Goal: Find specific page/section: Find specific page/section

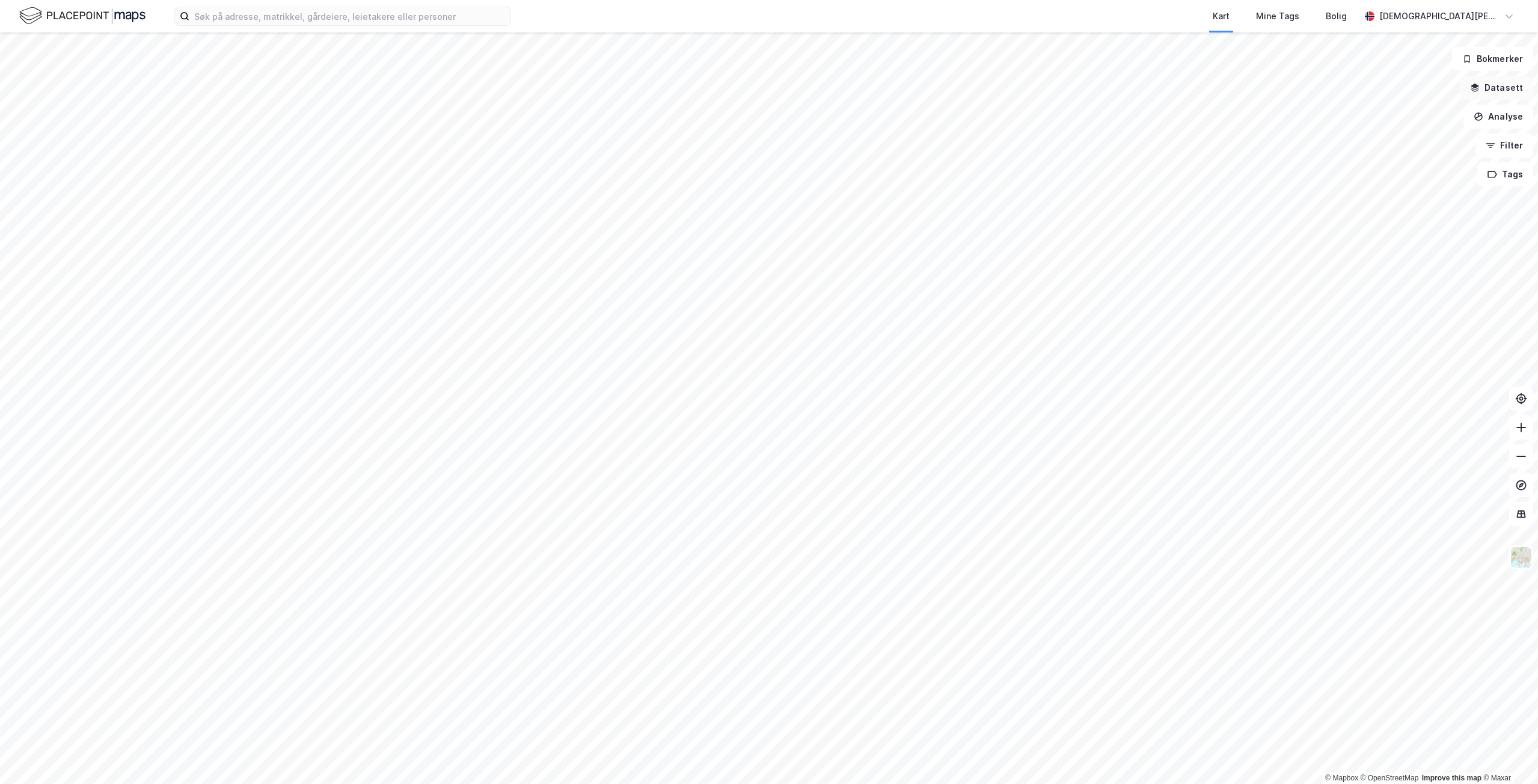
click at [1500, 94] on button "Datasett" at bounding box center [1497, 88] width 74 height 24
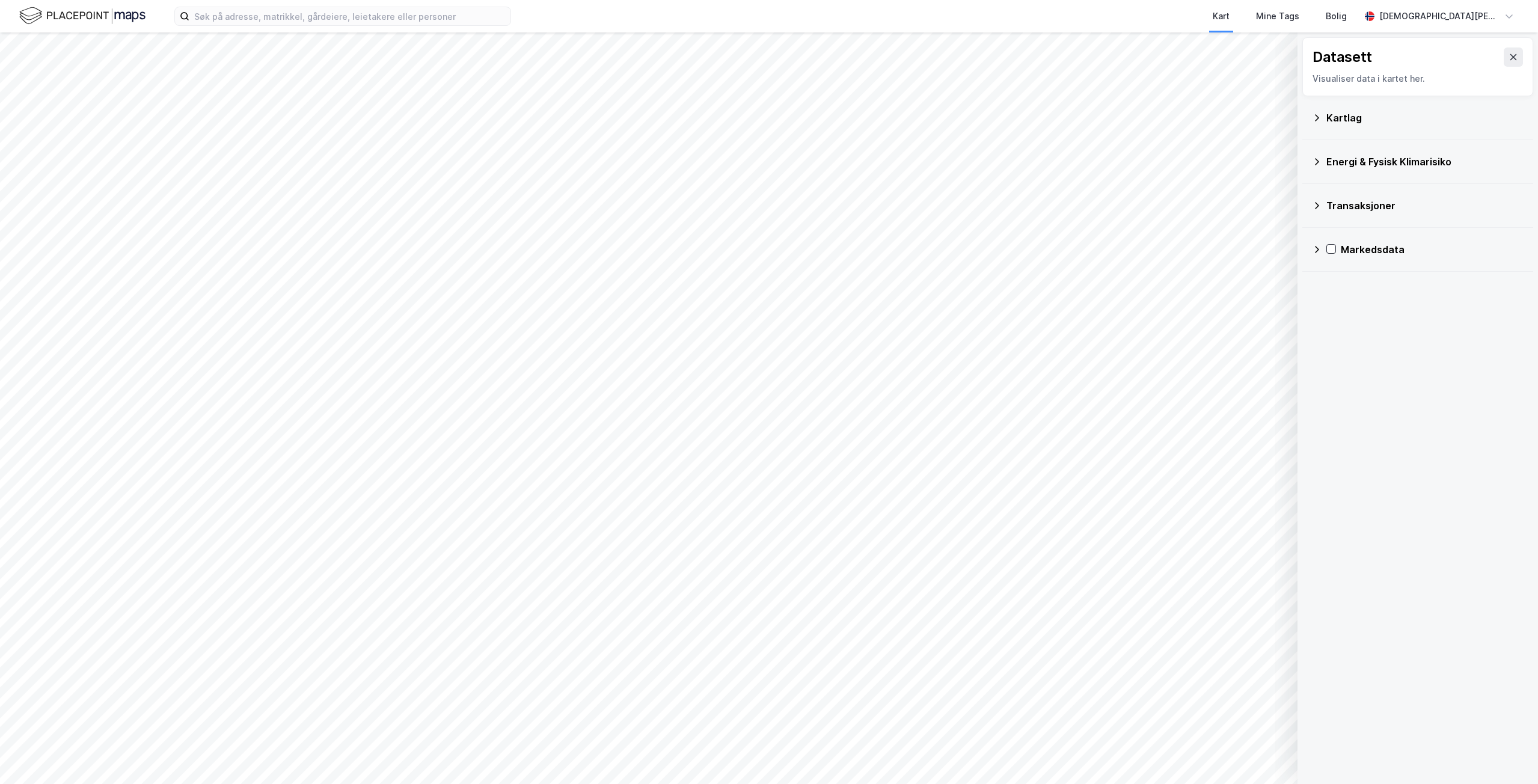
click at [1326, 125] on div "Kartlag" at bounding box center [1418, 118] width 212 height 29
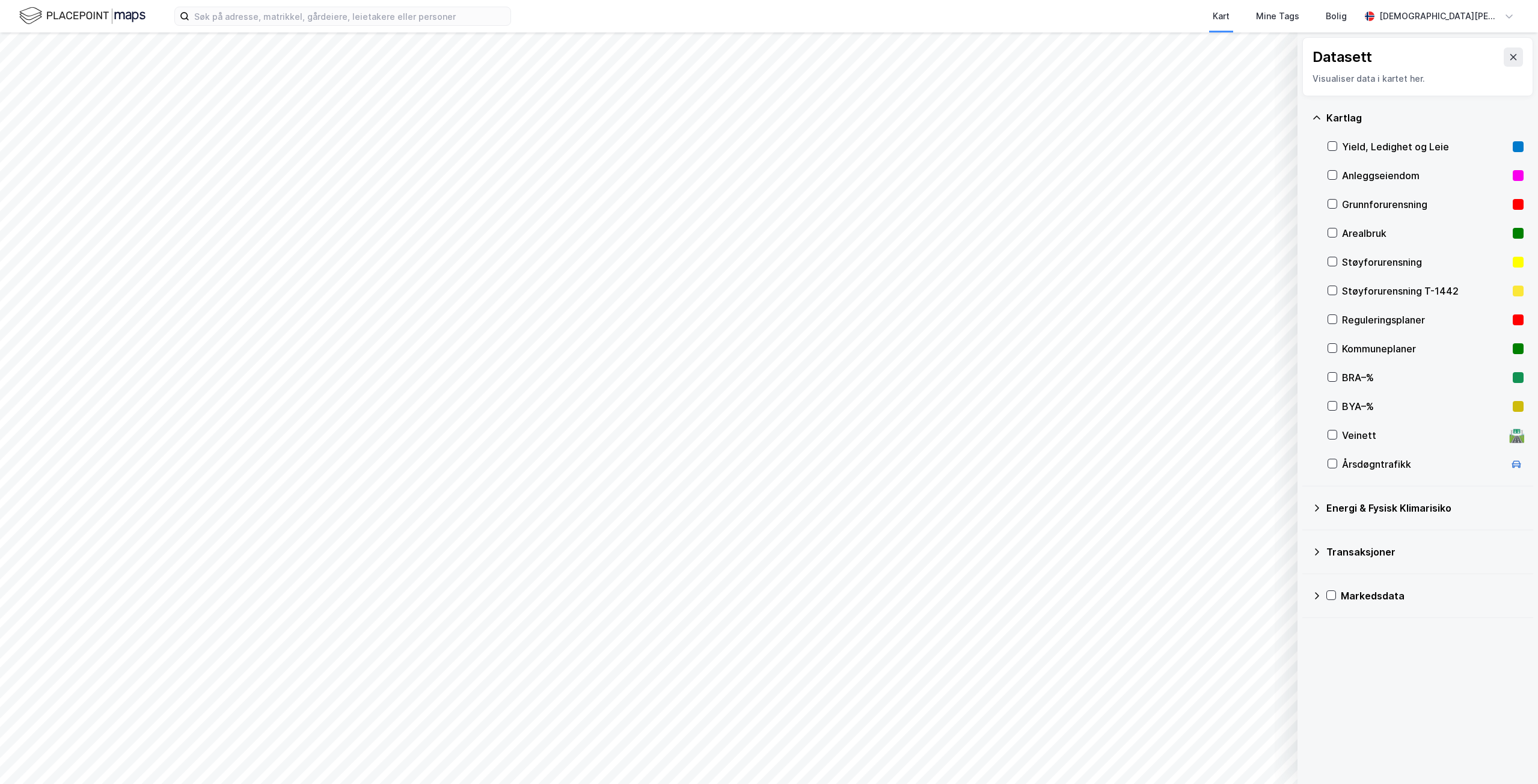
click at [1322, 495] on div "Energi & Fysisk Klimarisiko" at bounding box center [1418, 508] width 212 height 29
click at [1327, 504] on div "Energi & Fysisk Klimarisiko" at bounding box center [1425, 508] width 198 height 14
click at [1334, 113] on div "Kartlag" at bounding box center [1425, 117] width 198 height 14
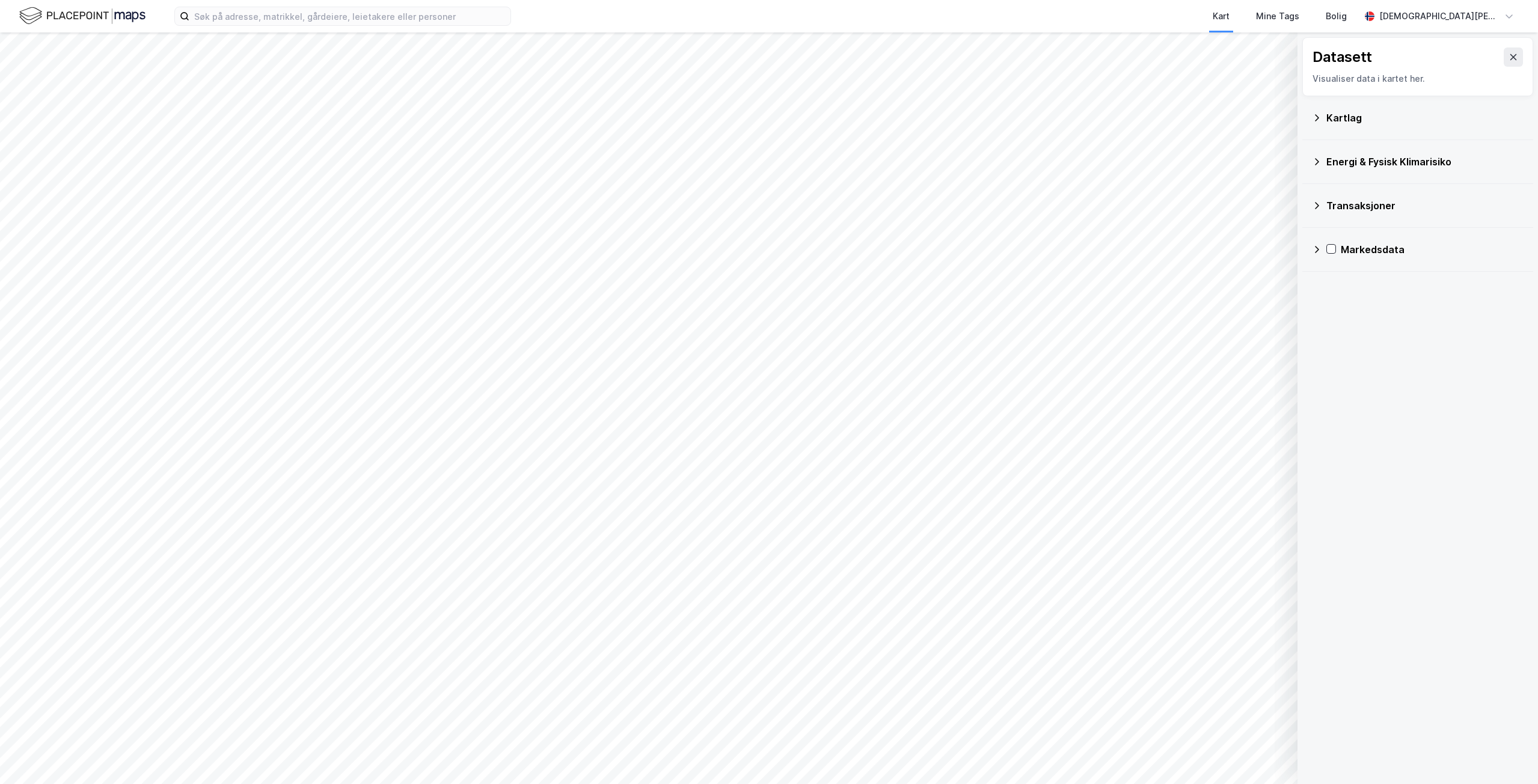
click at [1361, 212] on div "Transaksjoner" at bounding box center [1425, 205] width 198 height 14
click at [1362, 212] on div "Transaksjoner" at bounding box center [1425, 205] width 198 height 14
click at [1503, 66] on button at bounding box center [1513, 57] width 20 height 20
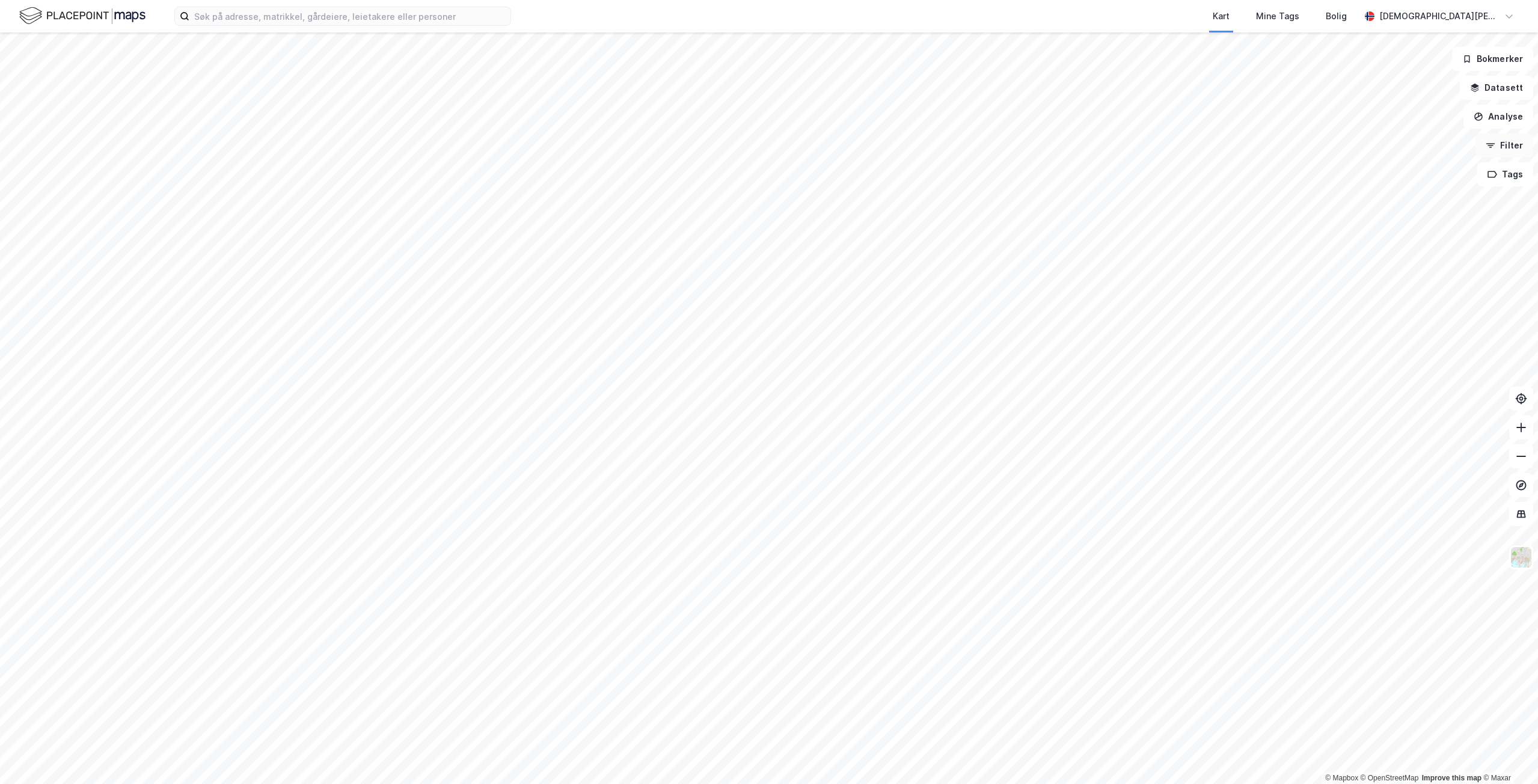
click at [1508, 140] on button "Filter" at bounding box center [1504, 146] width 58 height 24
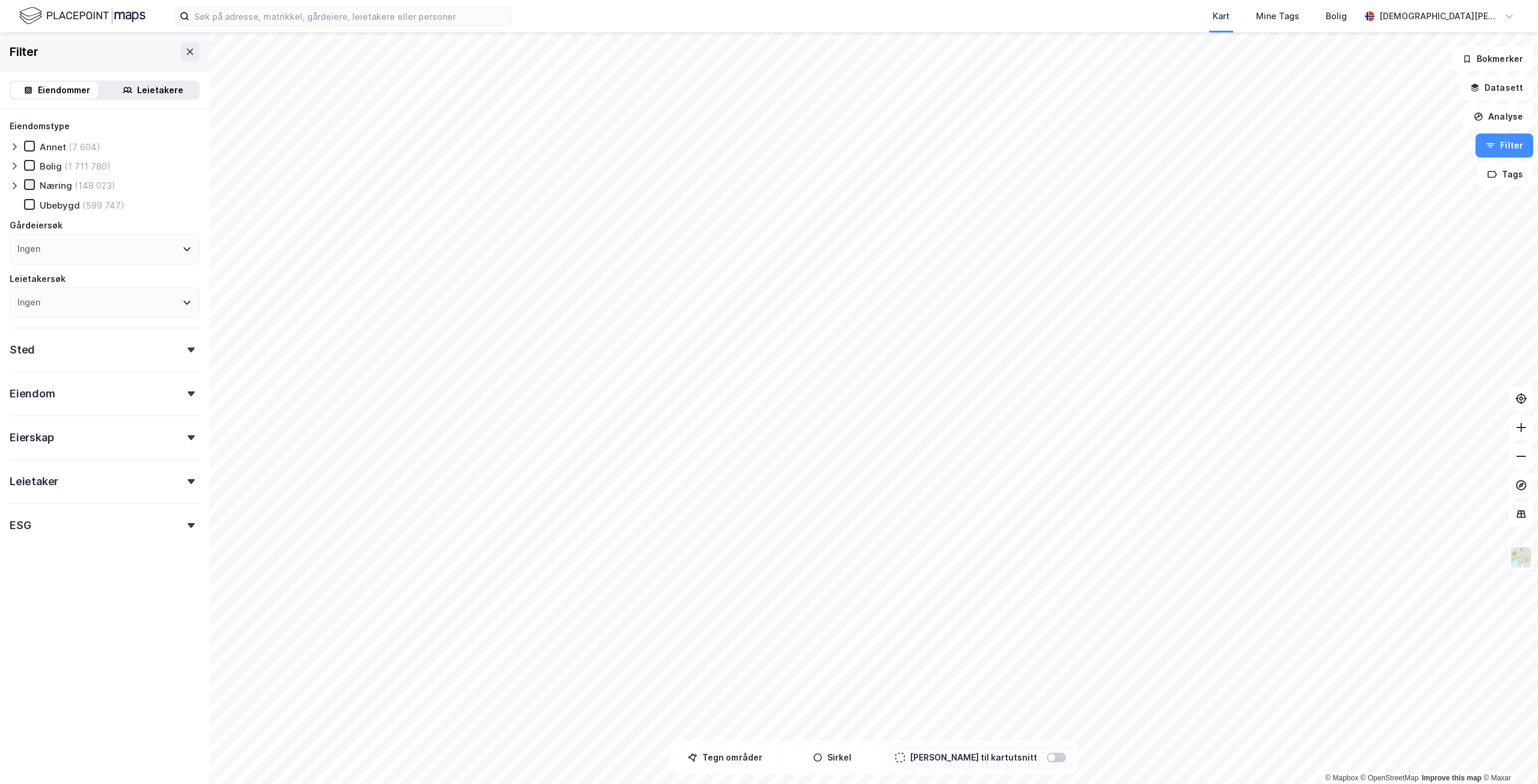
click at [28, 188] on icon at bounding box center [29, 184] width 8 height 8
click at [11, 185] on icon at bounding box center [14, 185] width 10 height 10
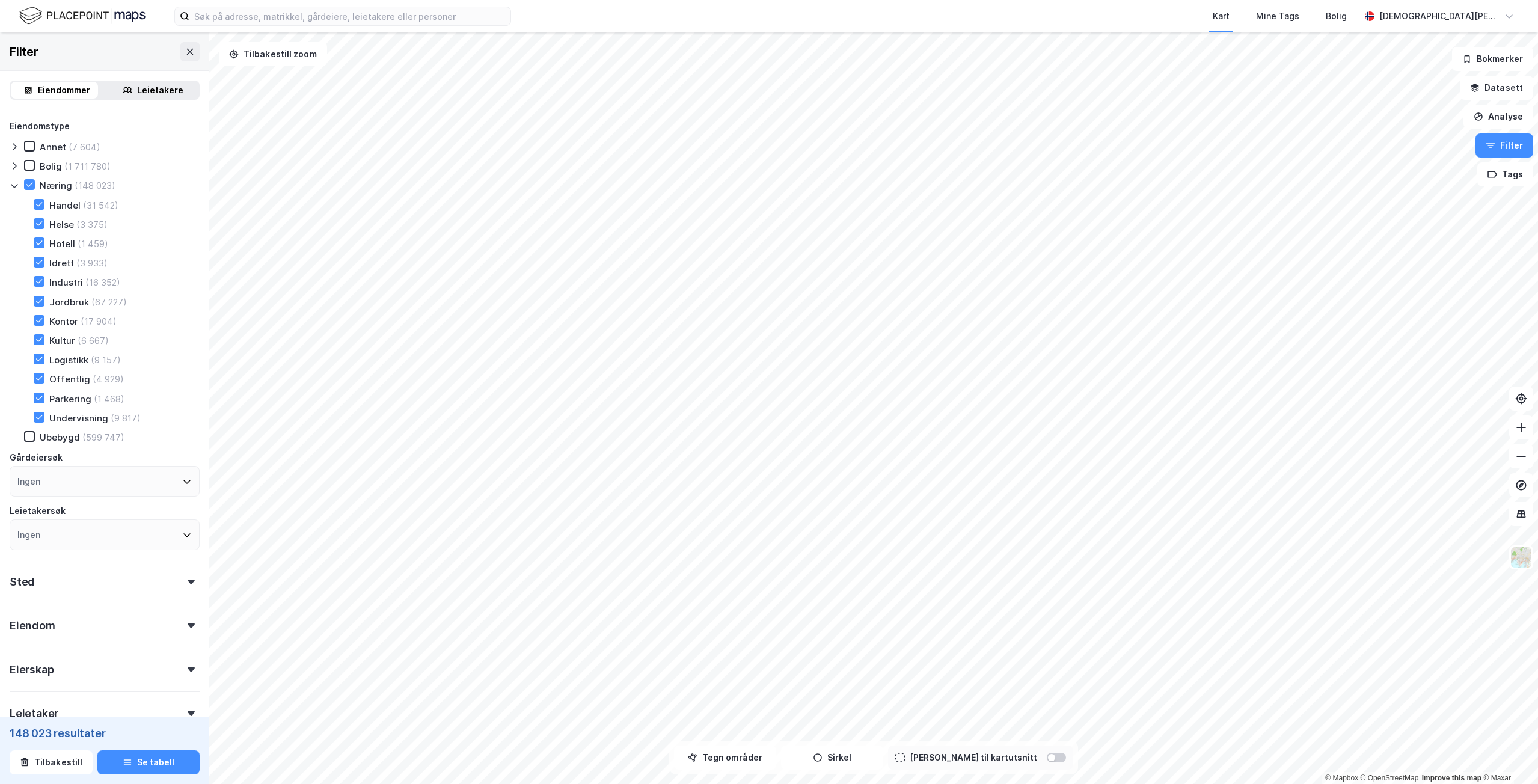
click at [11, 185] on icon at bounding box center [14, 186] width 7 height 5
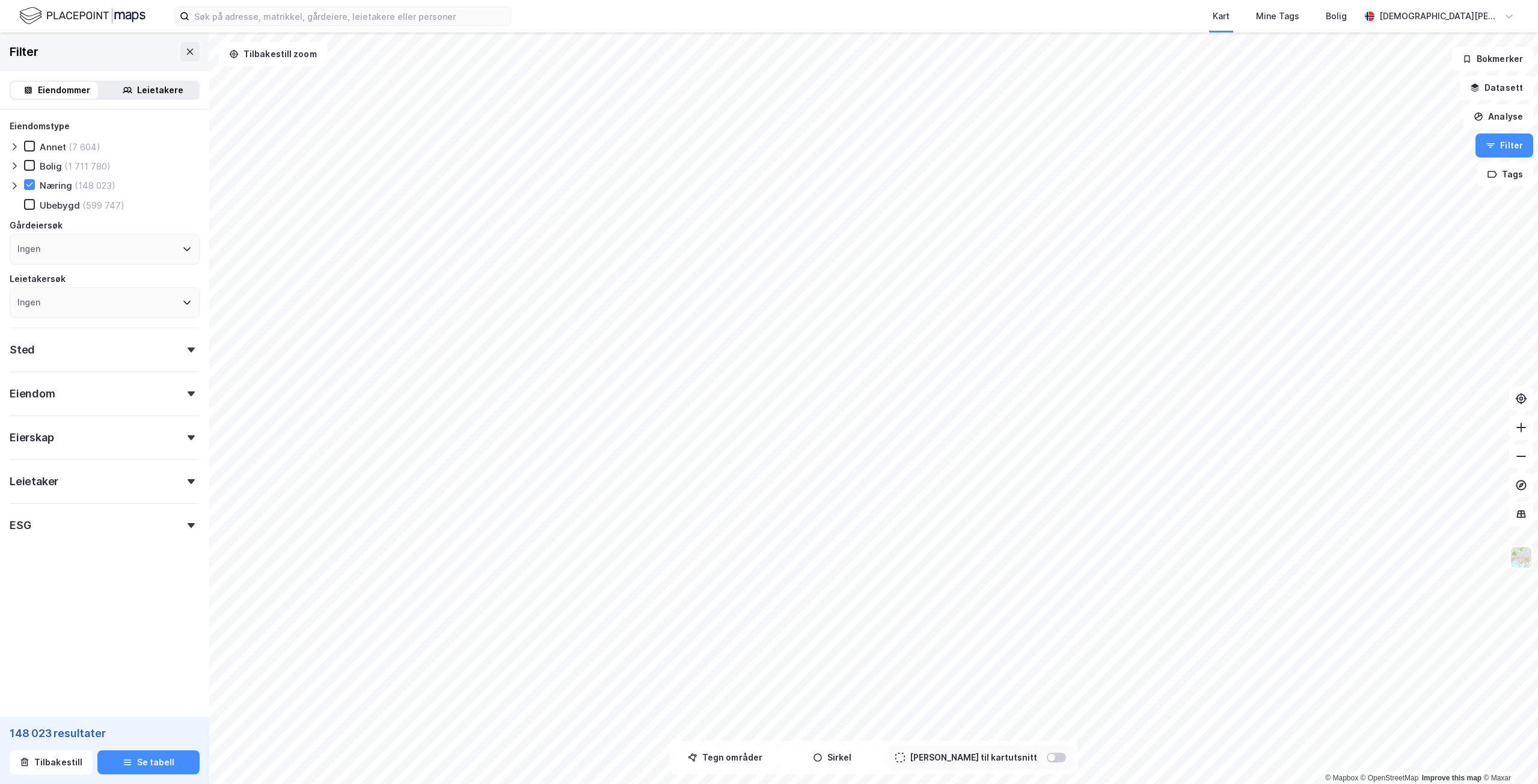
click at [128, 347] on div "Sted" at bounding box center [104, 345] width 190 height 35
click at [107, 403] on div "Eiendom" at bounding box center [104, 389] width 190 height 35
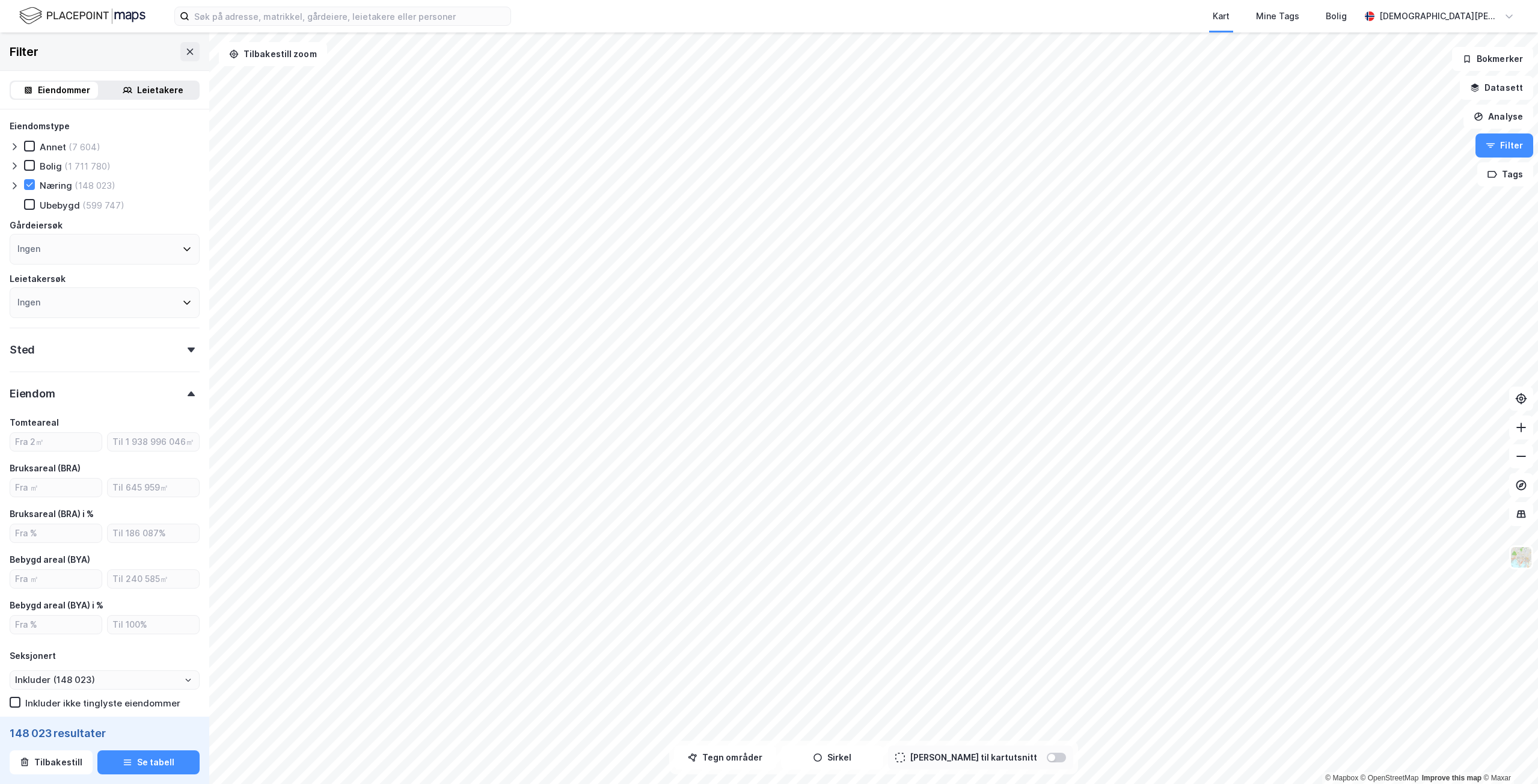
click at [182, 391] on div at bounding box center [191, 394] width 17 height 5
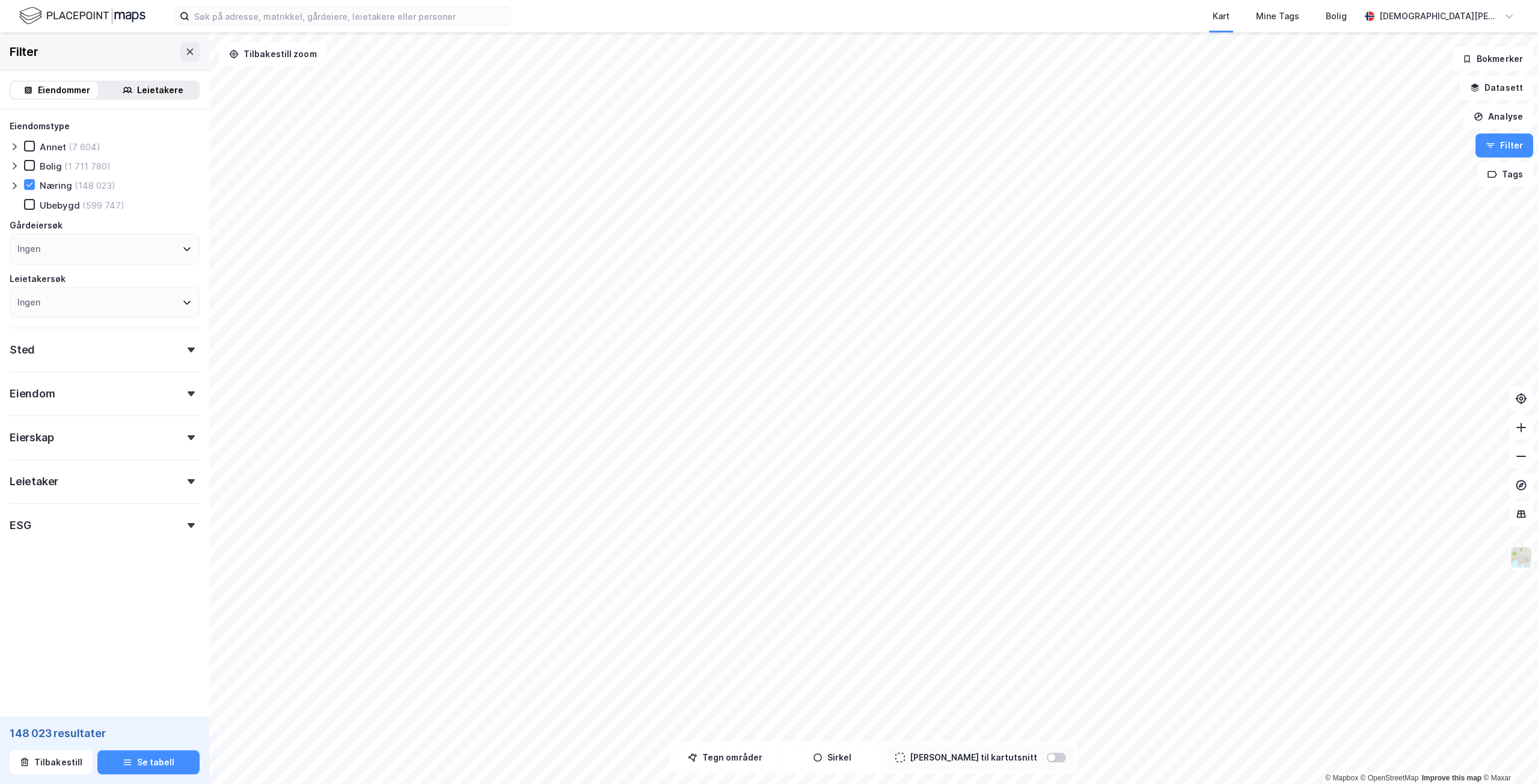
click at [130, 448] on div "Eierskap" at bounding box center [104, 433] width 190 height 35
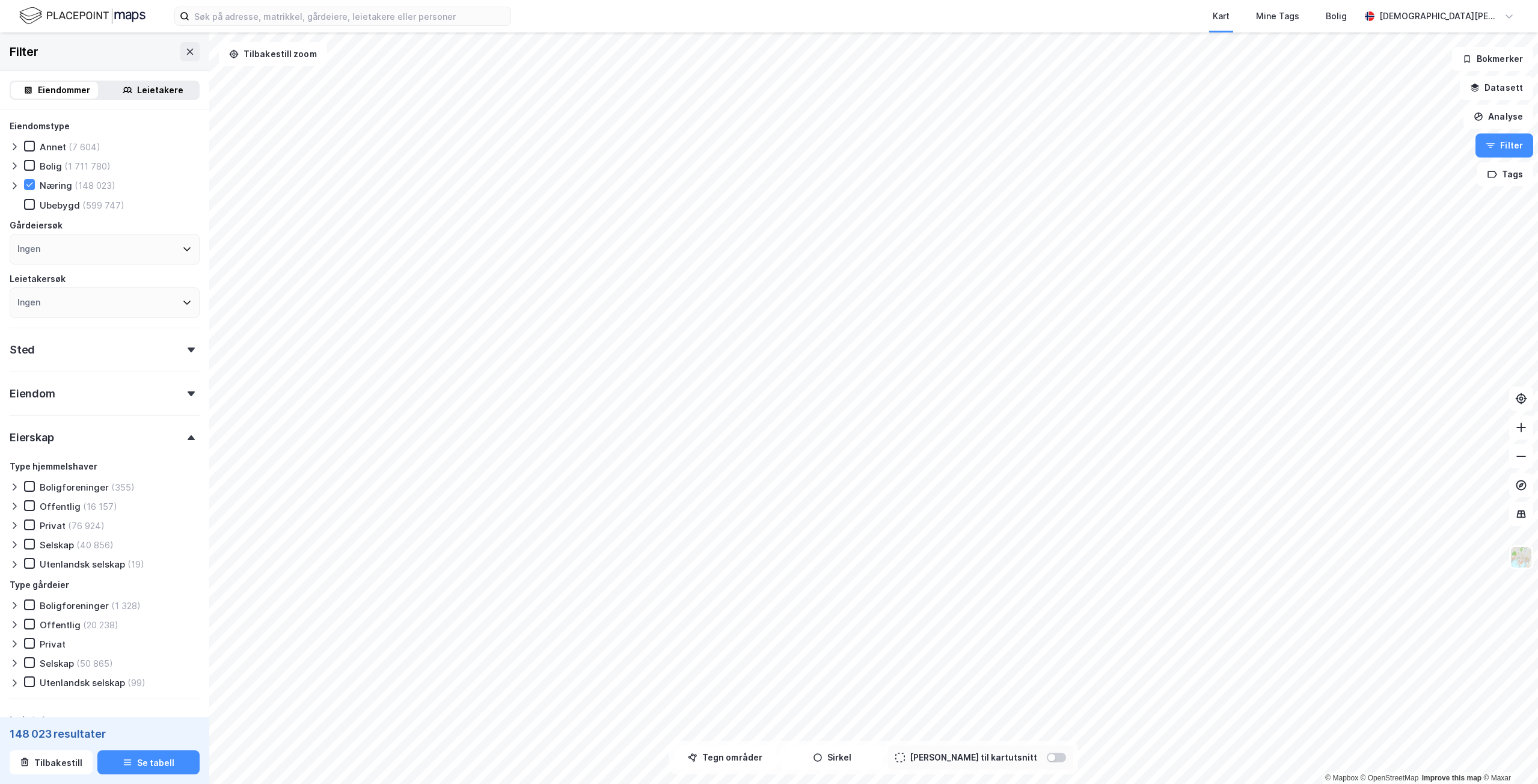
click at [39, 523] on div "Privat (76 924)" at bounding box center [64, 526] width 80 height 12
click at [50, 541] on div "Selskap" at bounding box center [57, 544] width 35 height 11
click at [26, 558] on div "Type hjemmelshaver Boligforeninger (355) Offentlig (16 157) Privat (76 924) Sel…" at bounding box center [104, 515] width 190 height 111
click at [35, 564] on div "Utenlandsk selskap (19)" at bounding box center [84, 564] width 120 height 12
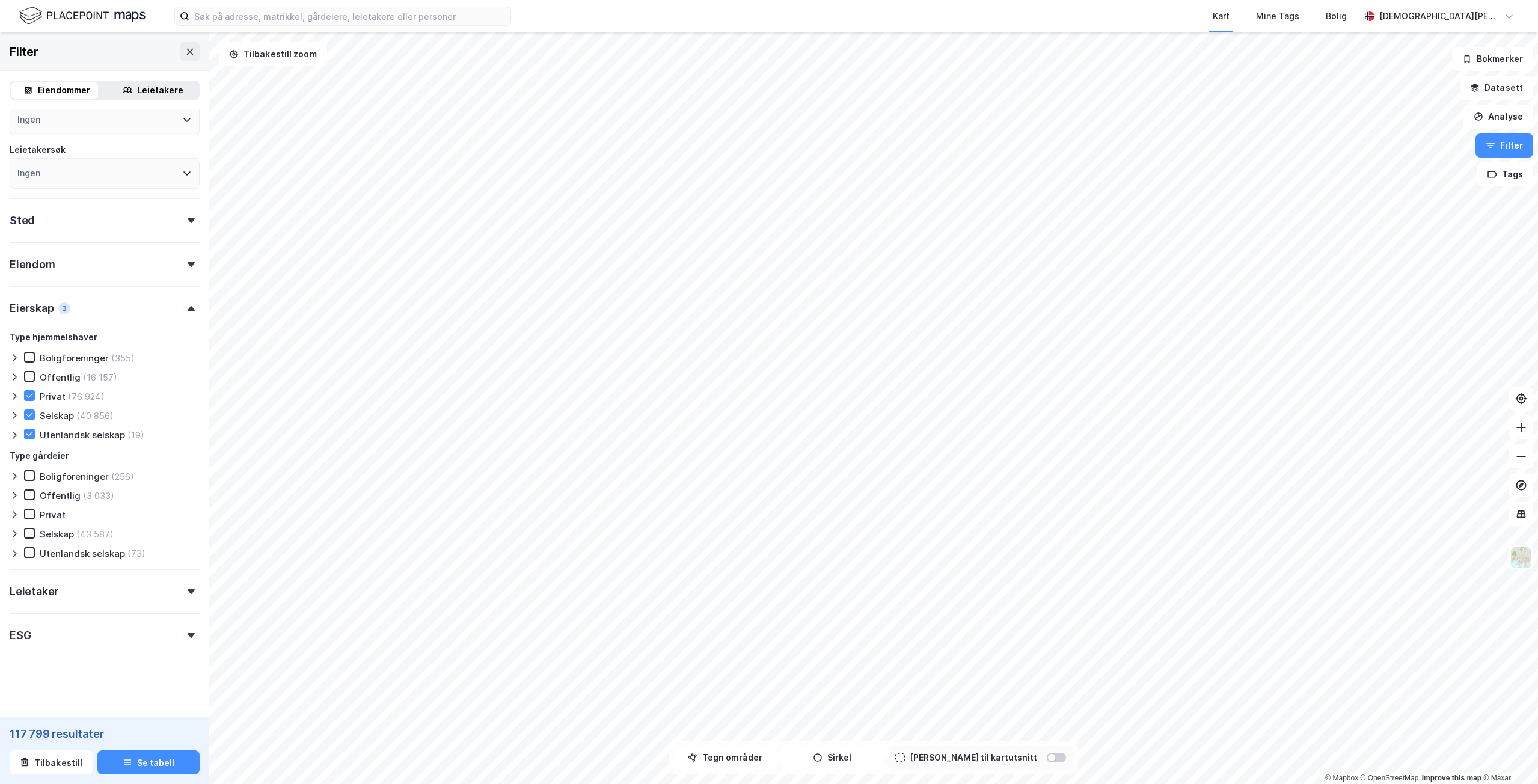
click at [92, 587] on div "Leietaker" at bounding box center [104, 586] width 190 height 35
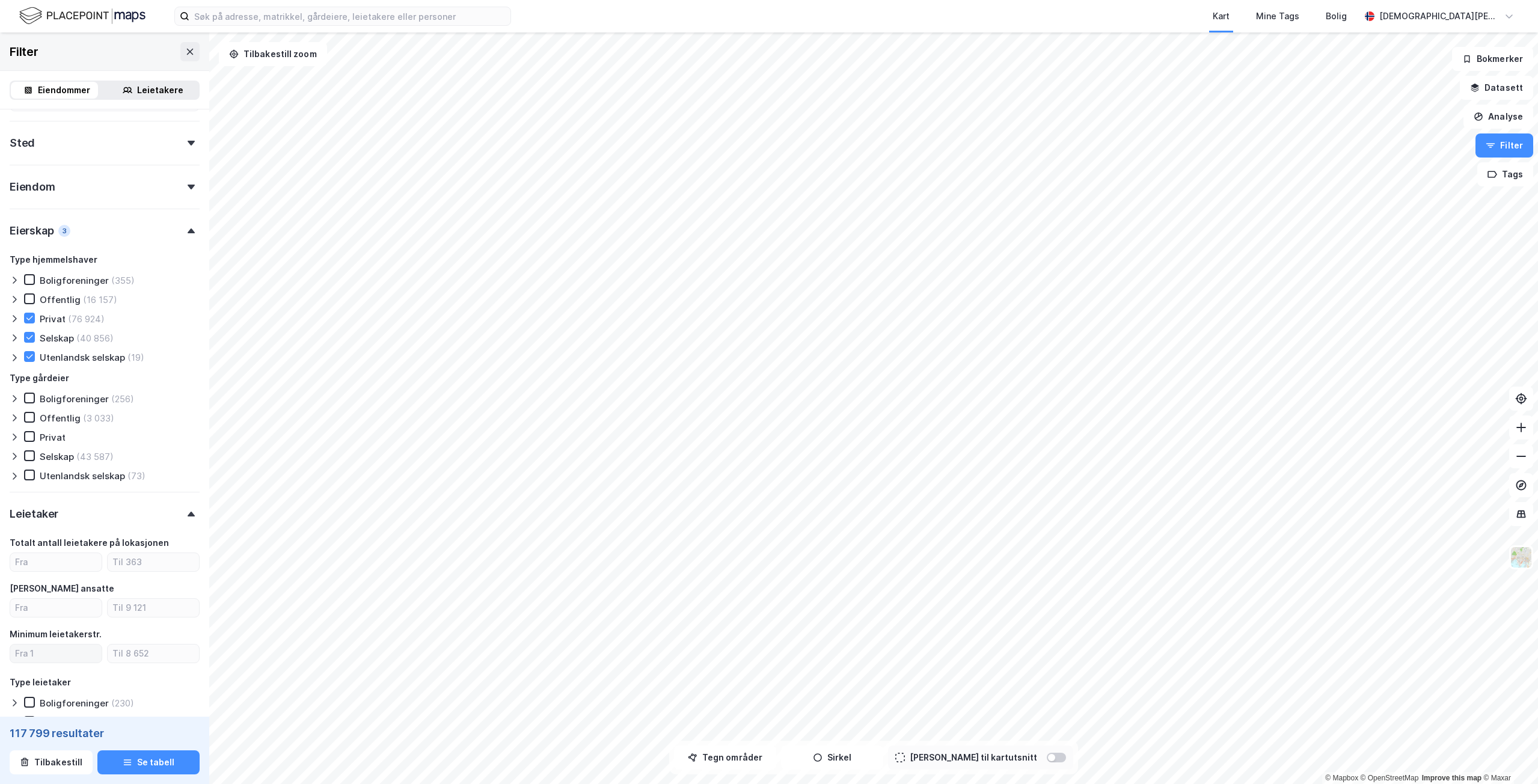
scroll to position [0, 0]
